Goal: Task Accomplishment & Management: Complete application form

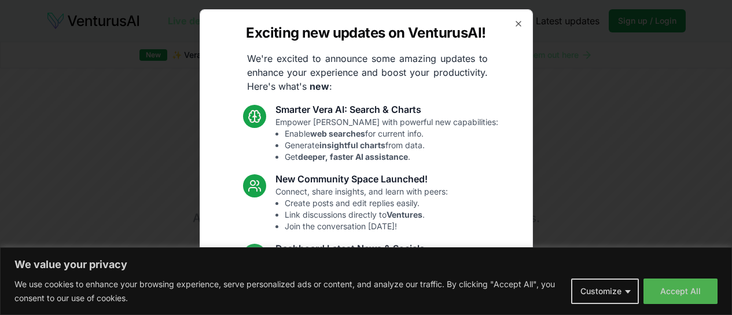
click at [514, 20] on icon "button" at bounding box center [518, 23] width 9 height 9
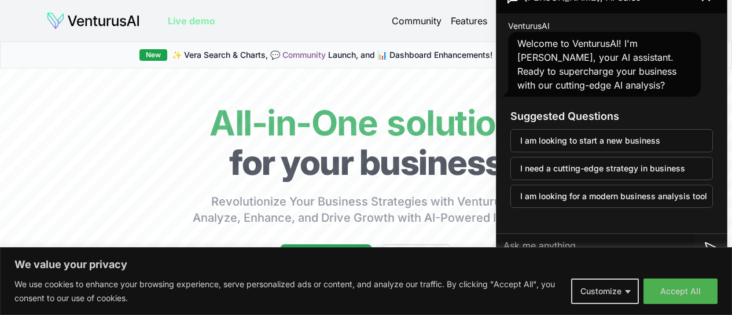
click at [670, 104] on div "Suggested Questions I am looking to start a new business I need a cutting-edge …" at bounding box center [611, 158] width 221 height 118
click at [695, 289] on button "Accept All" at bounding box center [680, 290] width 74 height 25
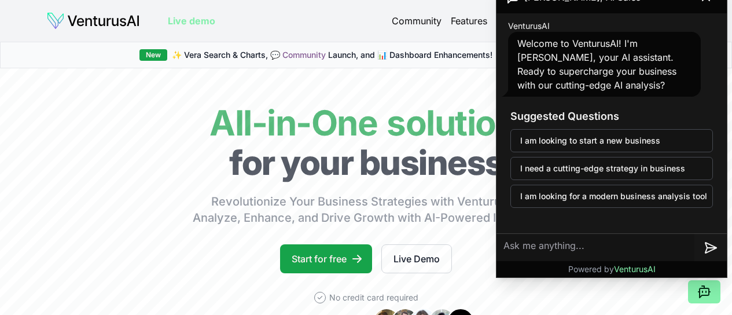
click at [573, 245] on textarea at bounding box center [595, 248] width 198 height 28
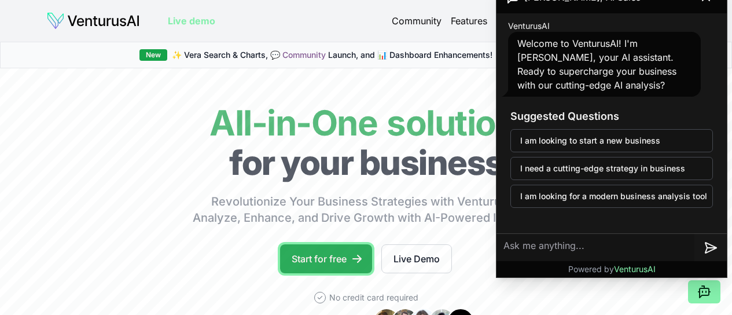
click at [307, 264] on link "Start for free" at bounding box center [326, 258] width 92 height 29
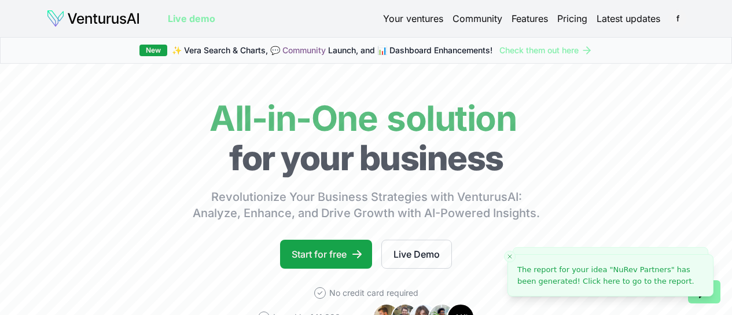
scroll to position [116, 0]
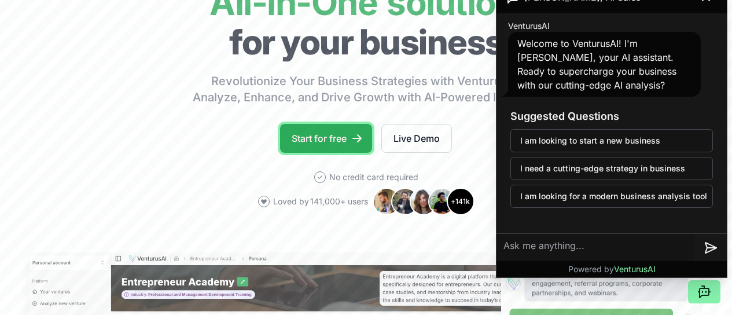
click at [315, 153] on link "Start for free" at bounding box center [326, 138] width 92 height 29
